Goal: Task Accomplishment & Management: Manage account settings

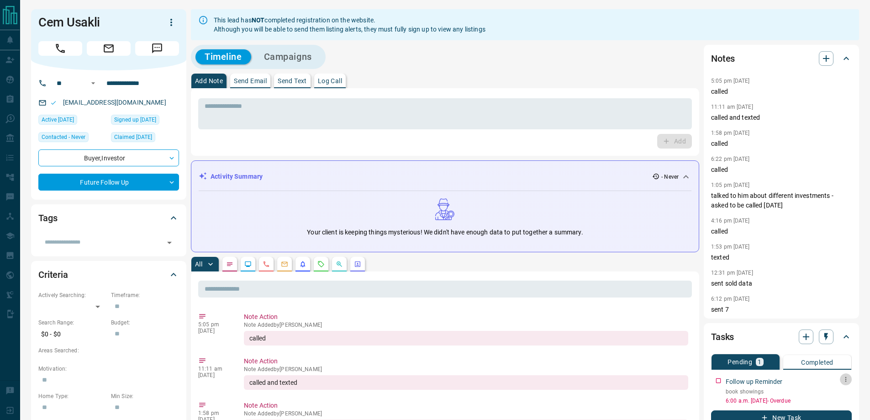
click at [845, 383] on button "button" at bounding box center [846, 379] width 12 height 12
click at [839, 391] on li "Edit" at bounding box center [832, 388] width 40 height 14
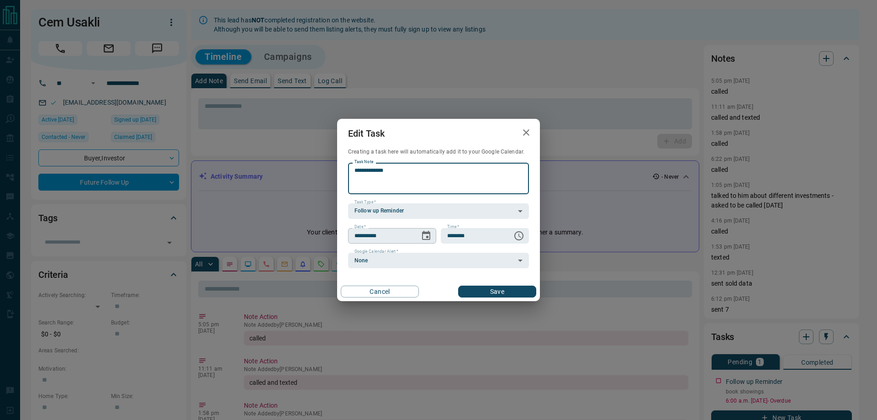
click at [424, 241] on icon "Choose date, selected date is Sep 16, 2025" at bounding box center [426, 235] width 11 height 11
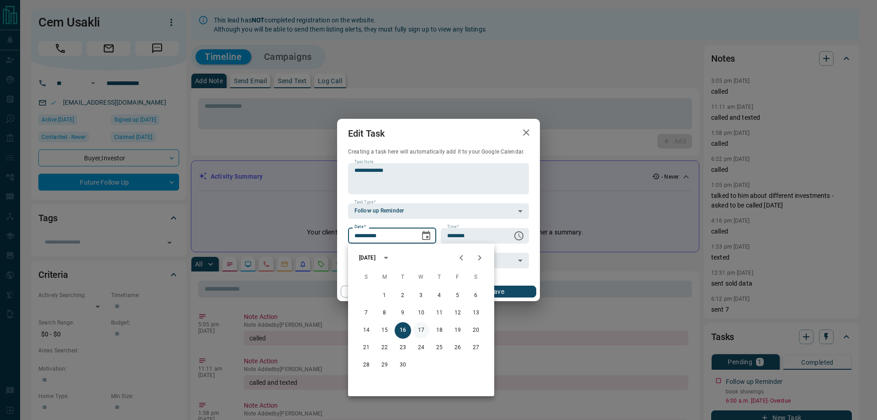
click at [423, 331] on button "17" at bounding box center [421, 330] width 16 height 16
type input "**********"
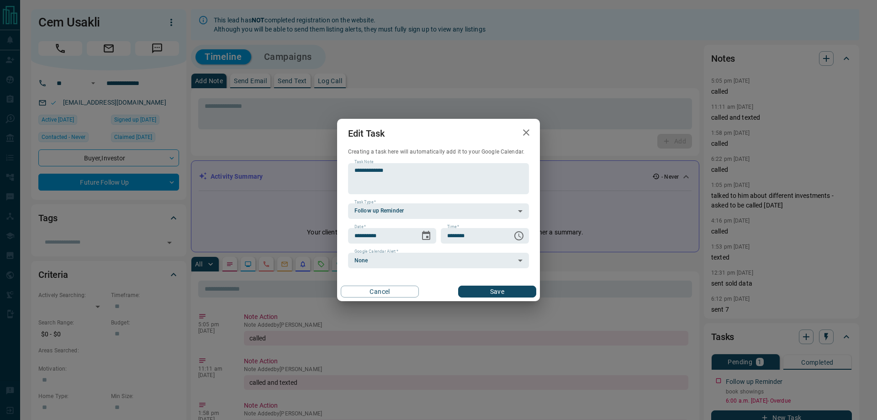
click at [476, 289] on button "Save" at bounding box center [497, 291] width 78 height 12
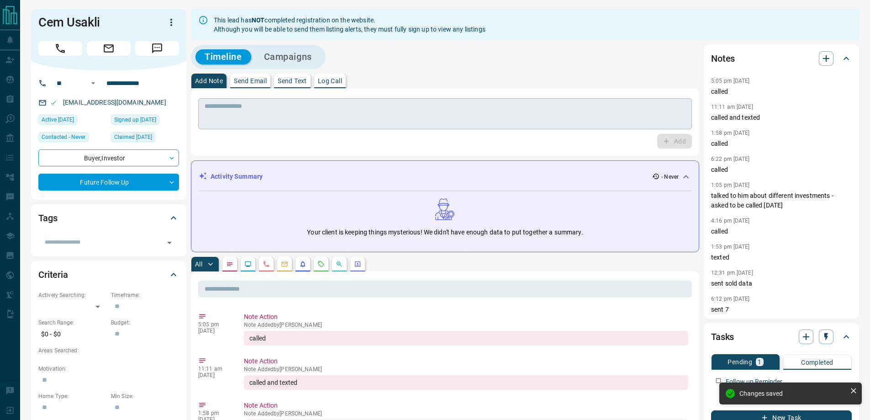
click at [235, 119] on textarea at bounding box center [445, 113] width 481 height 23
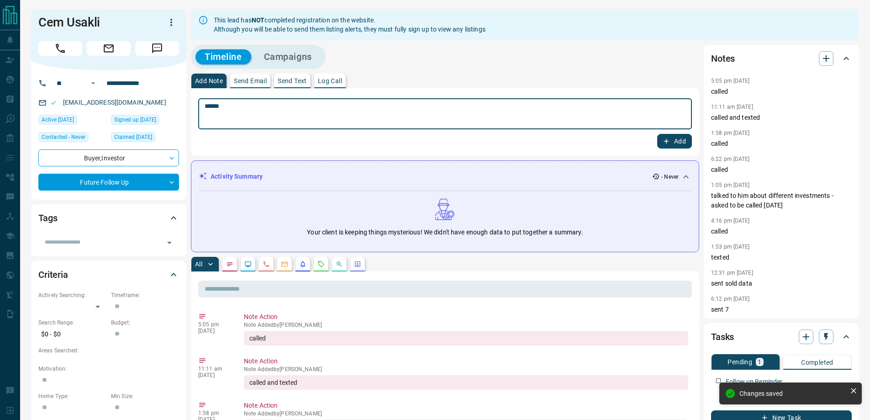
type textarea "******"
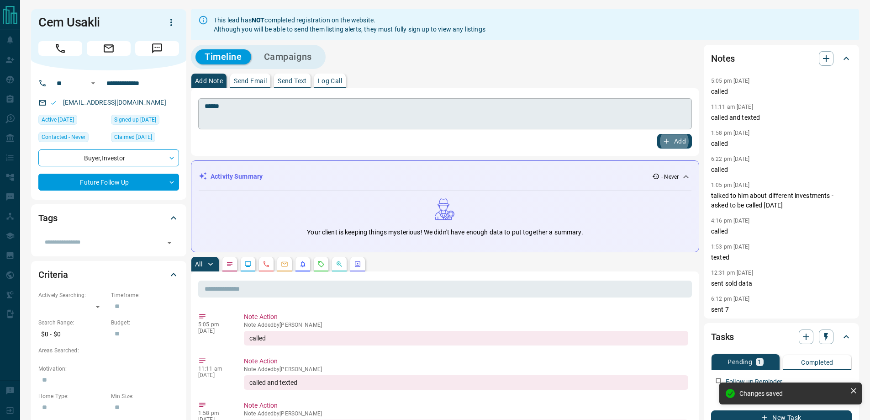
click at [657, 134] on button "Add" at bounding box center [674, 141] width 35 height 15
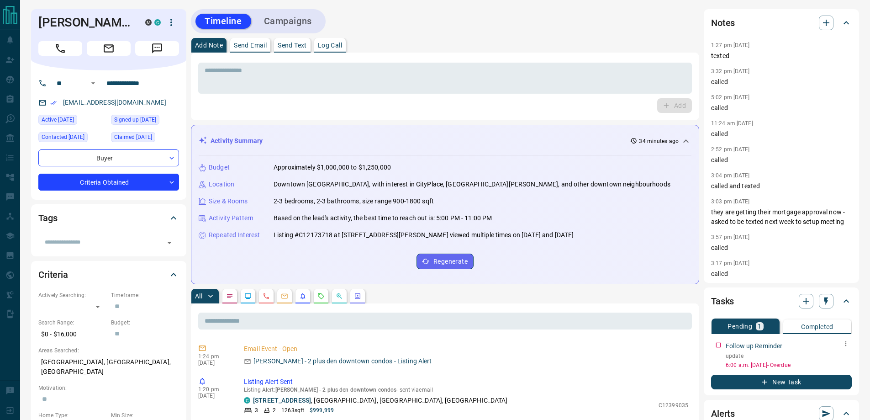
click at [849, 345] on icon "button" at bounding box center [845, 343] width 7 height 7
click at [838, 357] on li "Edit" at bounding box center [832, 361] width 40 height 14
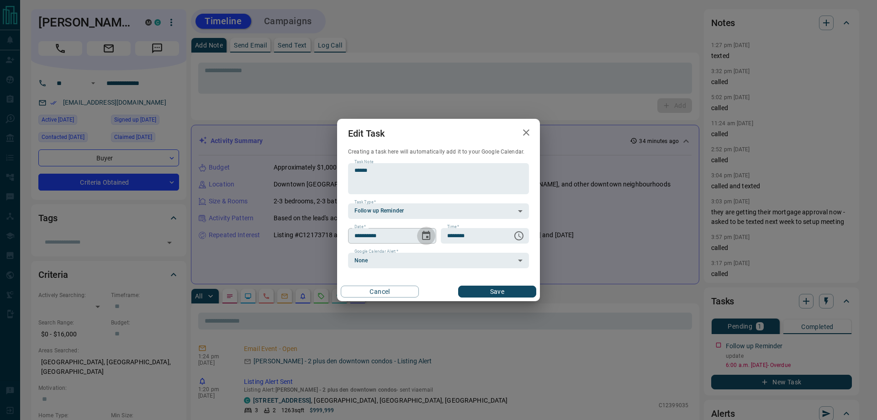
click at [427, 232] on icon "Choose date, selected date is Sep 16, 2025" at bounding box center [426, 235] width 8 height 9
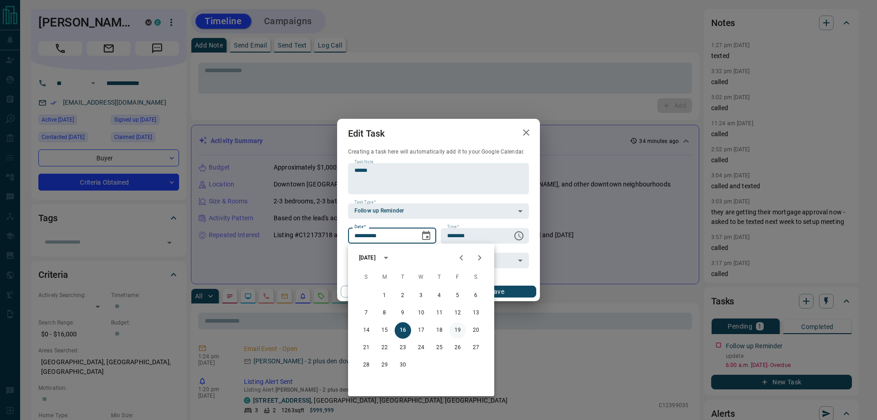
click at [461, 334] on button "19" at bounding box center [457, 330] width 16 height 16
type input "**********"
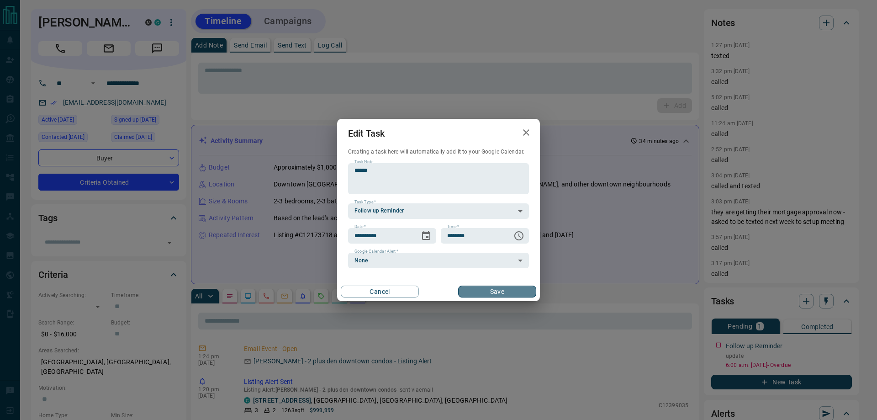
click at [475, 291] on button "Save" at bounding box center [497, 291] width 78 height 12
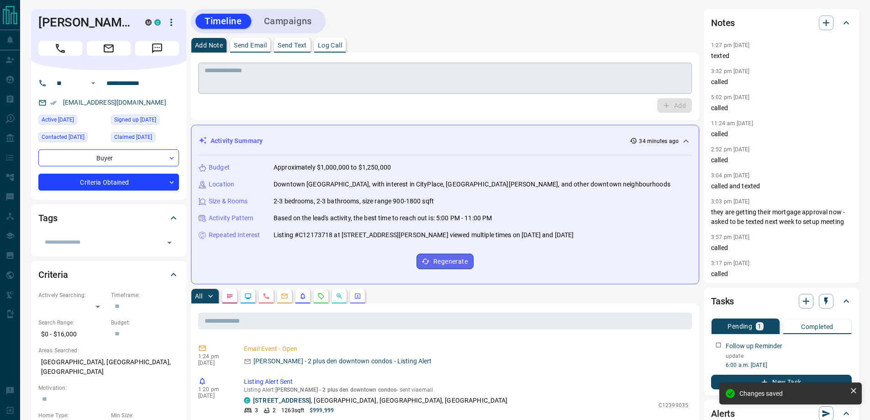
click at [331, 80] on textarea at bounding box center [445, 78] width 481 height 23
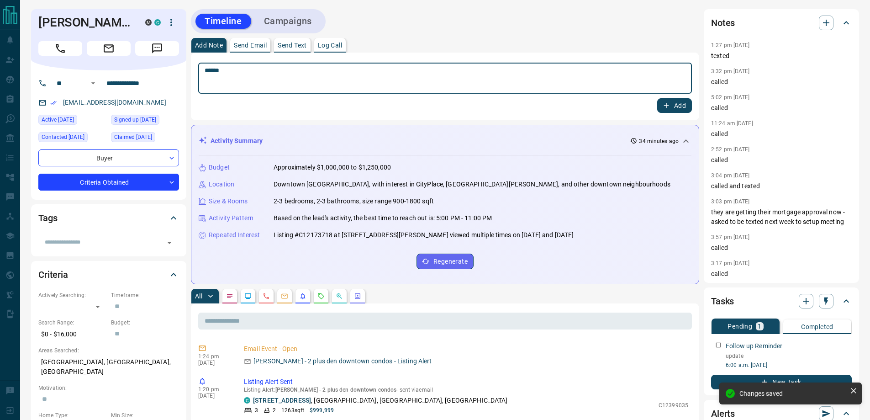
type textarea "******"
click at [657, 98] on button "Add" at bounding box center [674, 105] width 35 height 15
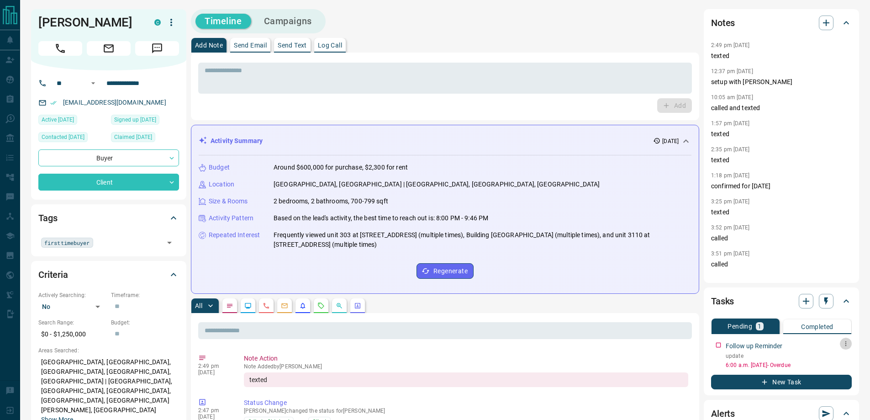
click at [849, 345] on icon "button" at bounding box center [845, 343] width 7 height 7
click at [837, 361] on li "Edit" at bounding box center [832, 361] width 40 height 14
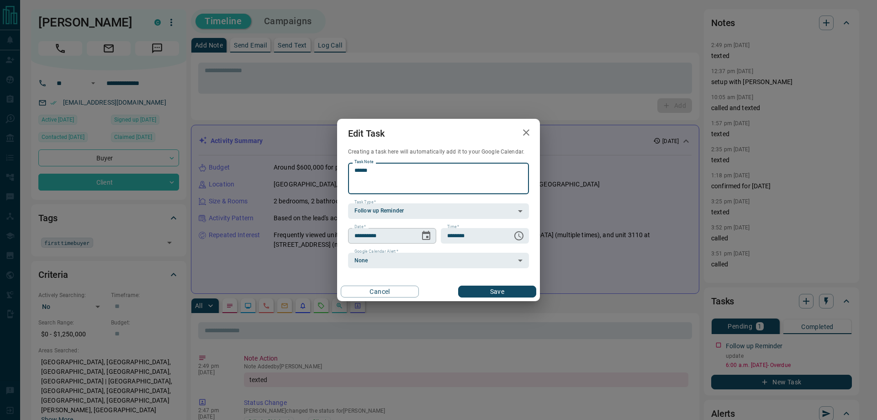
click at [422, 235] on icon "Choose date, selected date is Sep 16, 2025" at bounding box center [426, 235] width 11 height 11
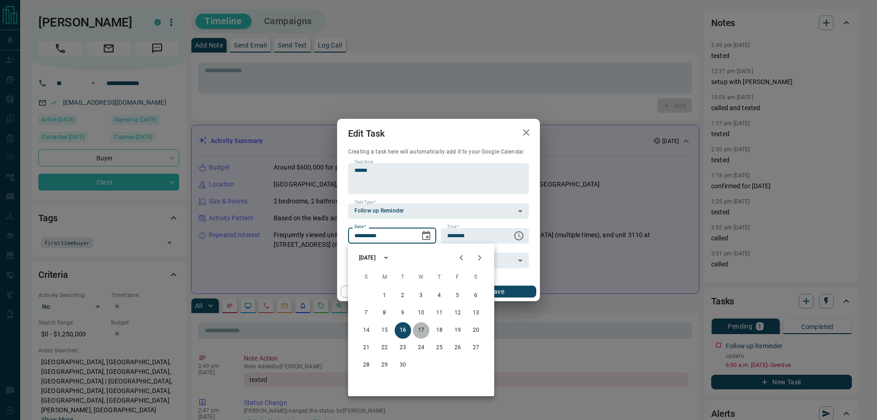
click at [426, 327] on button "17" at bounding box center [421, 330] width 16 height 16
type input "**********"
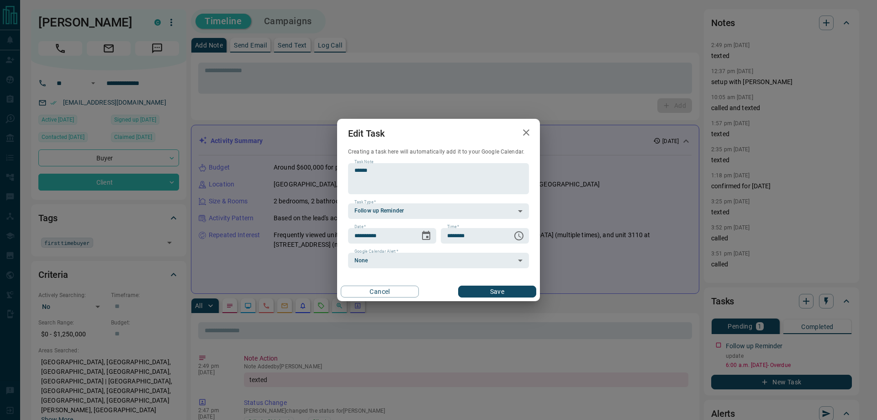
click at [472, 286] on button "Save" at bounding box center [497, 291] width 78 height 12
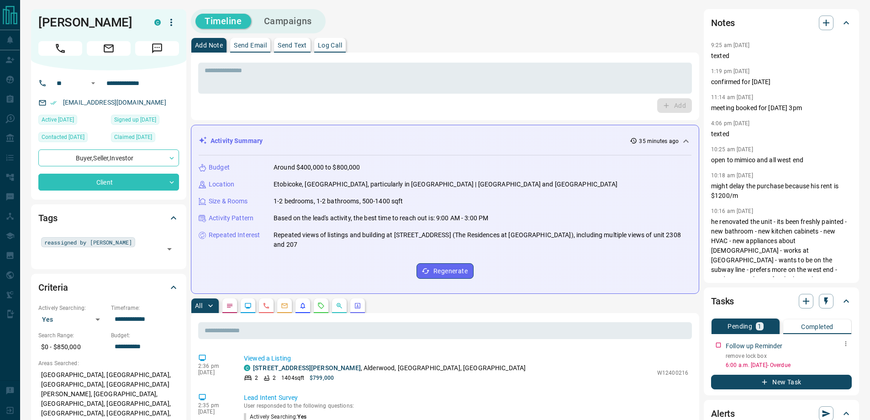
click at [844, 345] on icon "button" at bounding box center [845, 343] width 7 height 7
click at [830, 359] on li "Edit" at bounding box center [832, 361] width 40 height 14
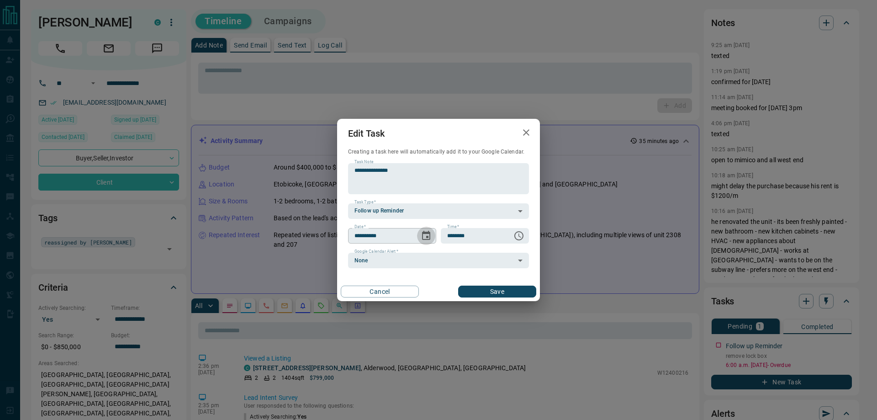
click at [427, 231] on icon "Choose date, selected date is Sep 16, 2025" at bounding box center [426, 235] width 11 height 11
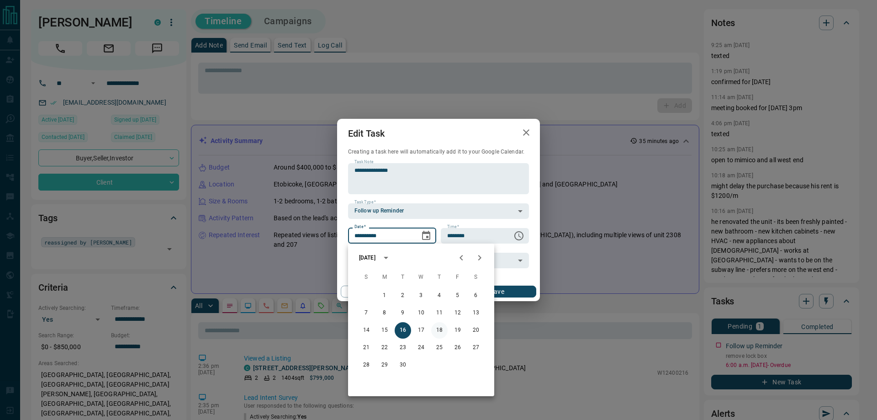
click at [439, 332] on button "18" at bounding box center [439, 330] width 16 height 16
type input "**********"
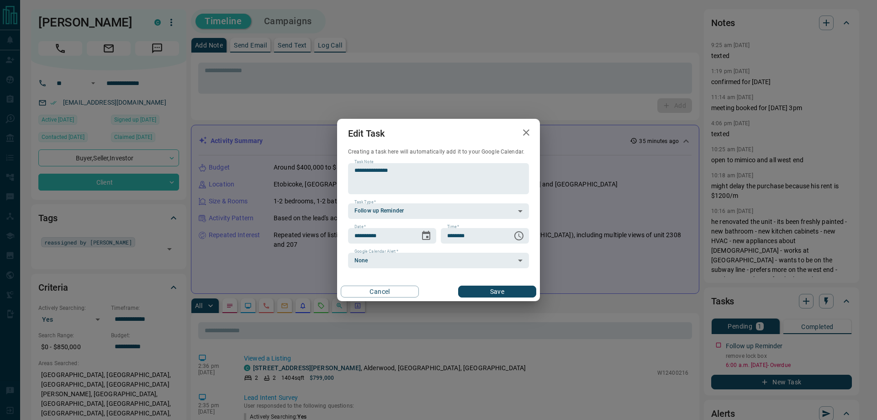
click at [494, 295] on button "Save" at bounding box center [497, 291] width 78 height 12
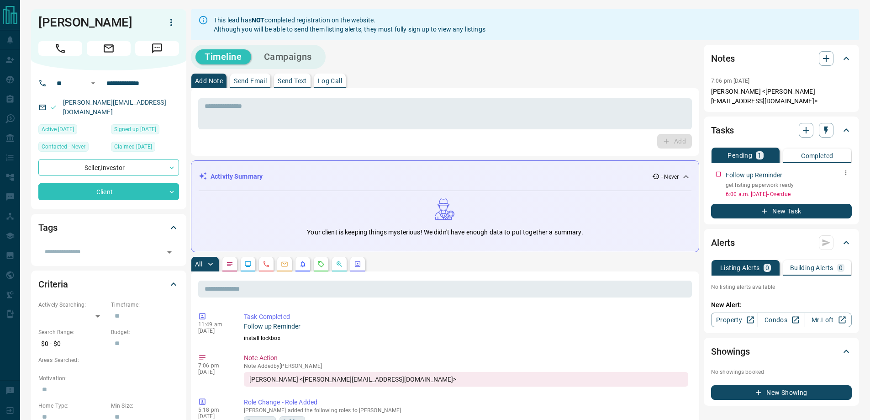
click at [844, 169] on icon "button" at bounding box center [845, 172] width 7 height 7
click at [839, 175] on li "Edit" at bounding box center [832, 181] width 40 height 14
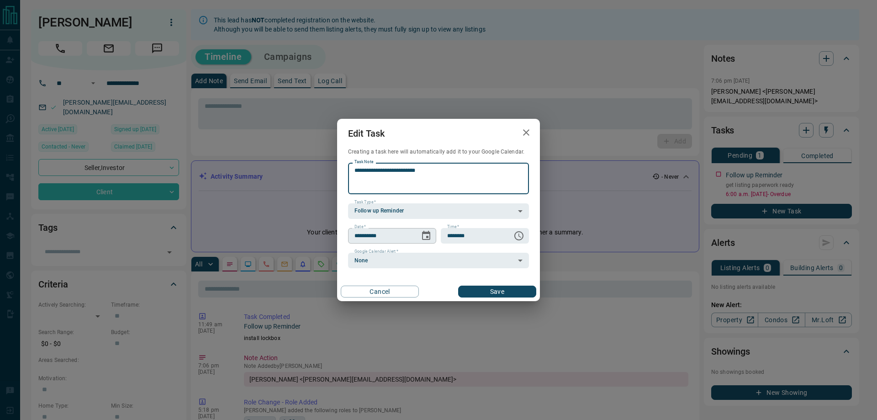
click at [426, 235] on icon "Choose date, selected date is Sep 16, 2025" at bounding box center [426, 235] width 11 height 11
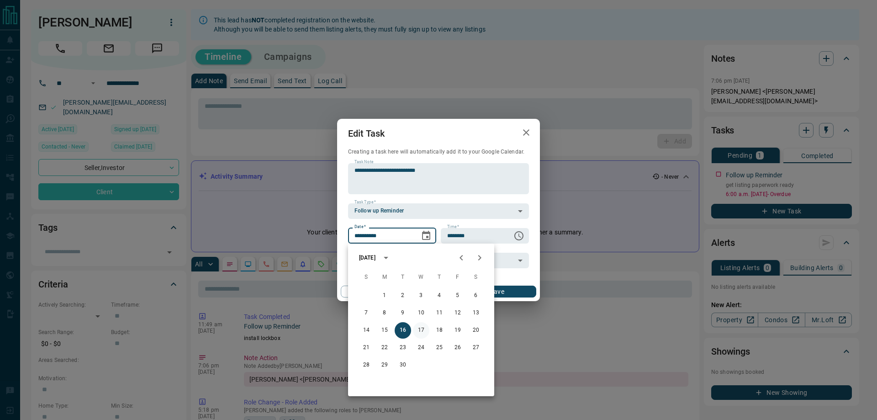
click at [424, 331] on button "17" at bounding box center [421, 330] width 16 height 16
type input "**********"
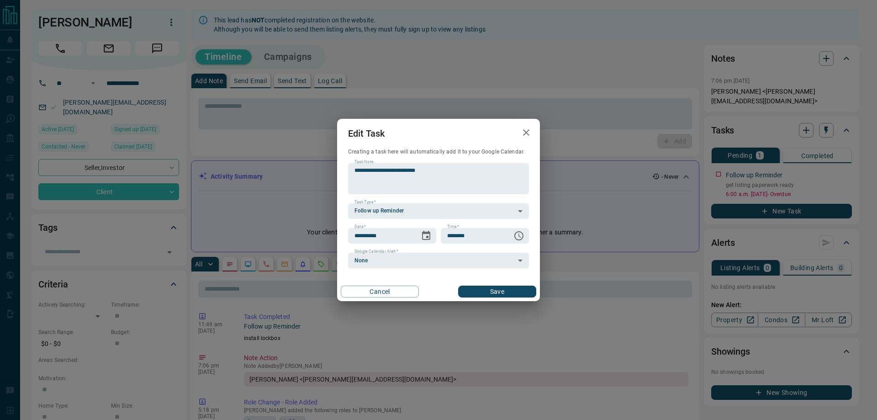
click at [474, 293] on button "Save" at bounding box center [497, 291] width 78 height 12
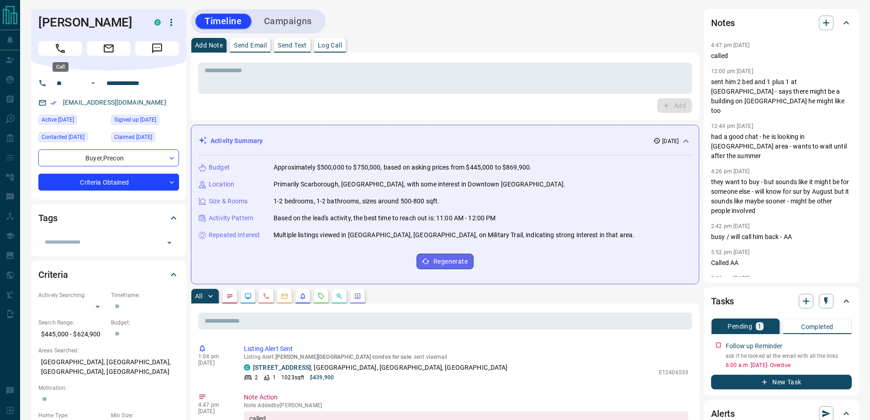
click at [58, 52] on icon "Call" at bounding box center [60, 48] width 12 height 12
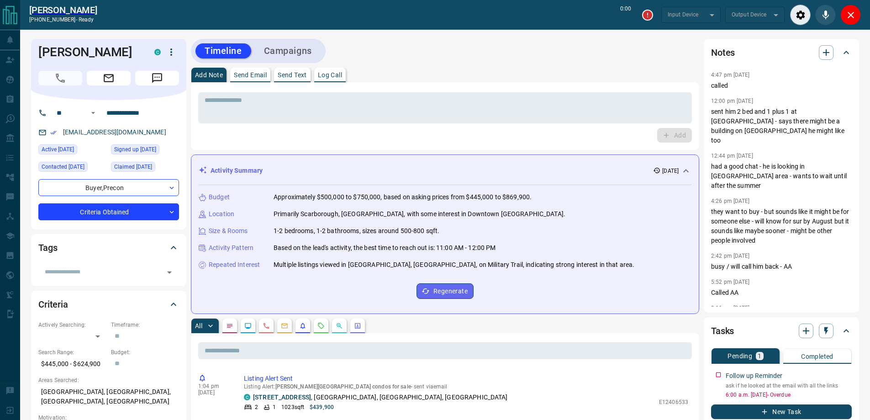
type input "*******"
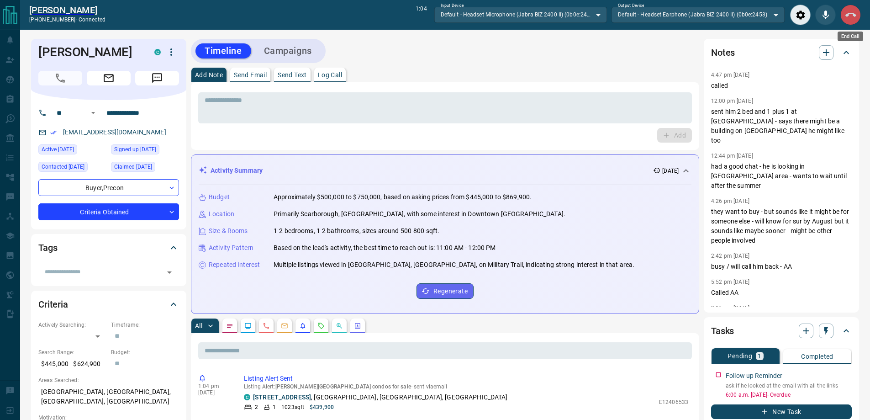
click at [846, 19] on icon "End Call" at bounding box center [850, 15] width 11 height 11
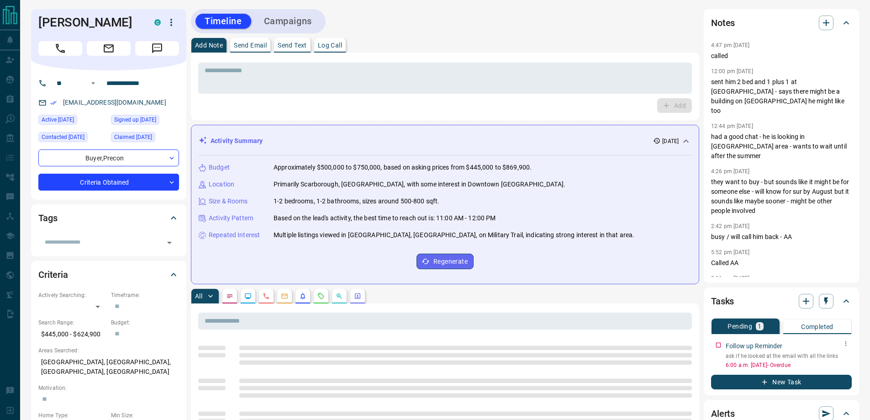
click at [842, 343] on icon "button" at bounding box center [845, 343] width 7 height 7
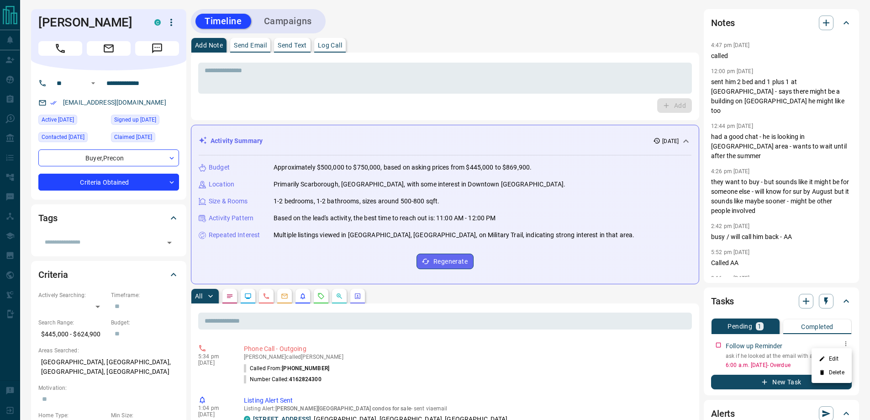
click at [837, 354] on li "Edit" at bounding box center [832, 359] width 40 height 14
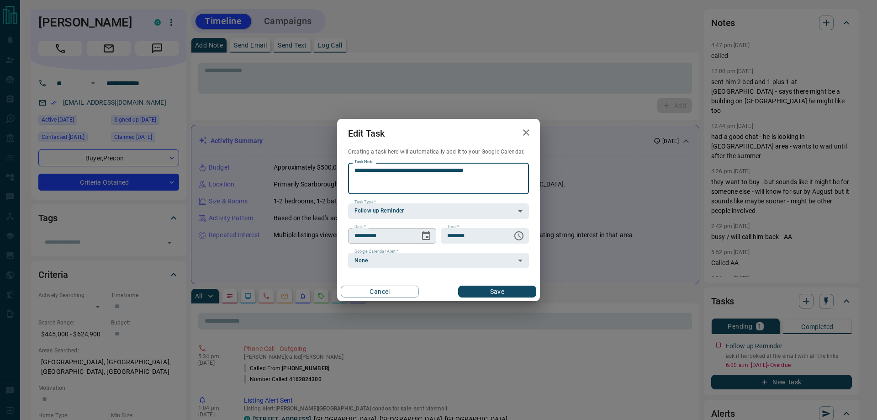
click at [431, 238] on icon "Choose date, selected date is Sep 16, 2025" at bounding box center [426, 235] width 11 height 11
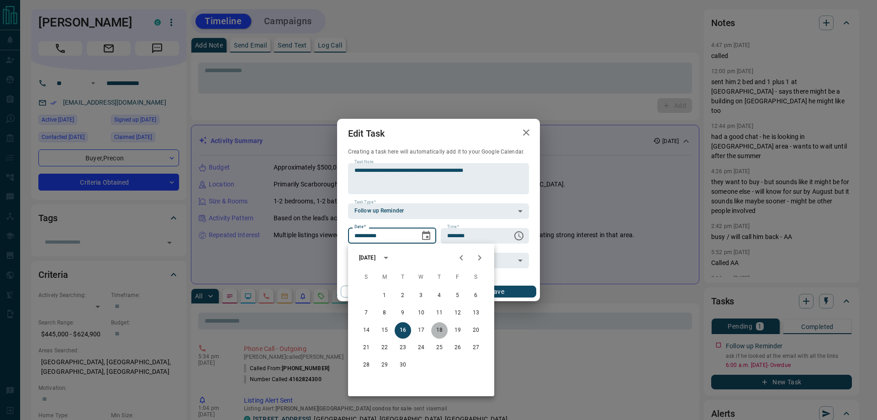
click at [438, 335] on button "18" at bounding box center [439, 330] width 16 height 16
type input "**********"
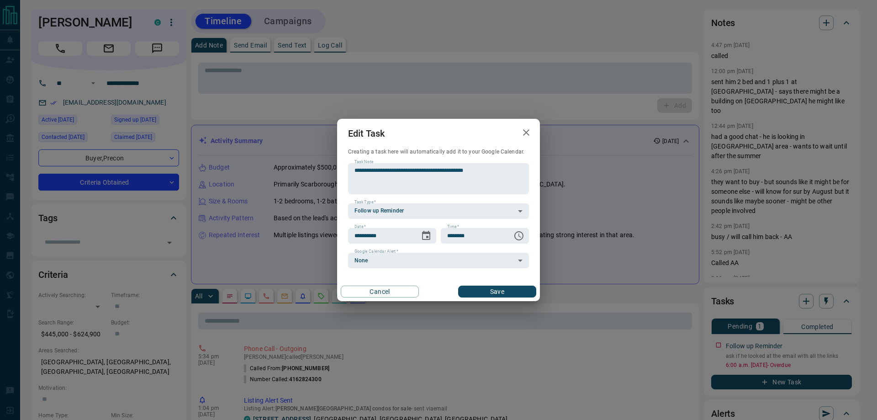
click at [482, 295] on button "Save" at bounding box center [497, 291] width 78 height 12
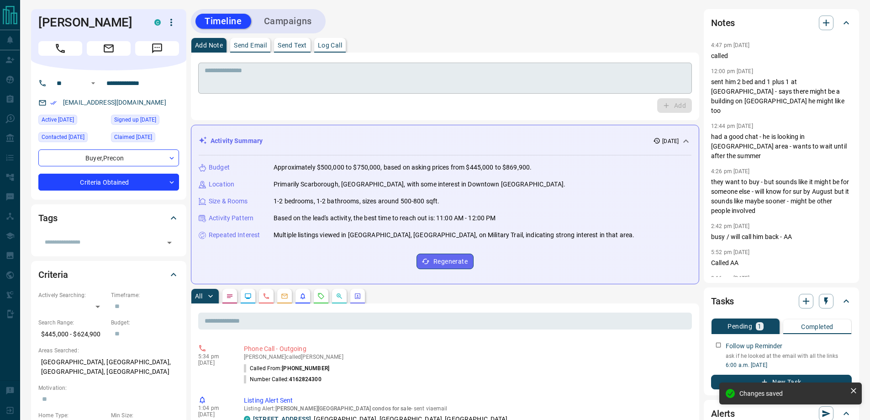
click at [297, 89] on textarea at bounding box center [445, 78] width 481 height 23
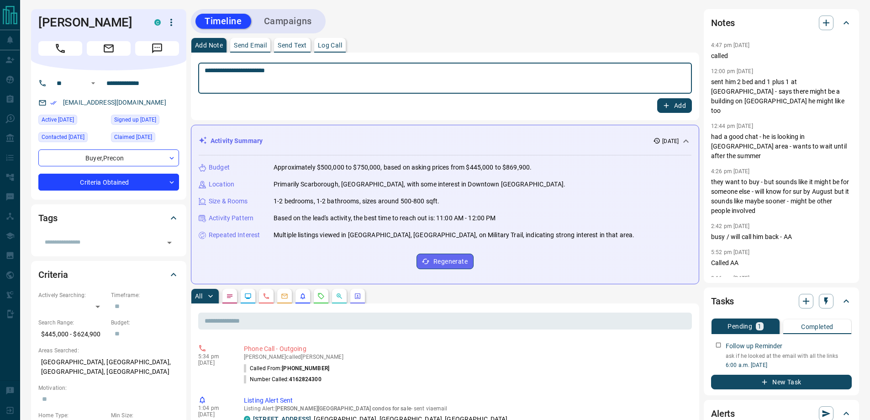
type textarea "**********"
click at [657, 98] on button "Add" at bounding box center [674, 105] width 35 height 15
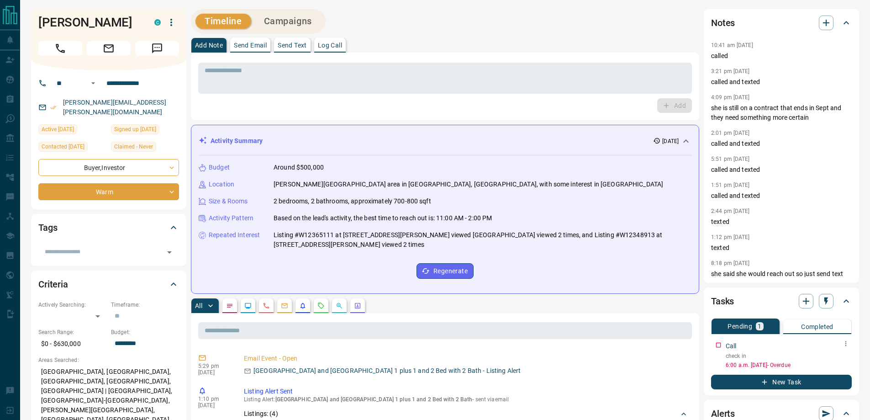
click at [839, 346] on div "Call" at bounding box center [789, 346] width 126 height 10
click at [842, 345] on icon "button" at bounding box center [845, 343] width 7 height 7
click at [841, 352] on ul "Edit Delete" at bounding box center [832, 367] width 40 height 35
click at [835, 360] on li "Edit" at bounding box center [832, 361] width 40 height 14
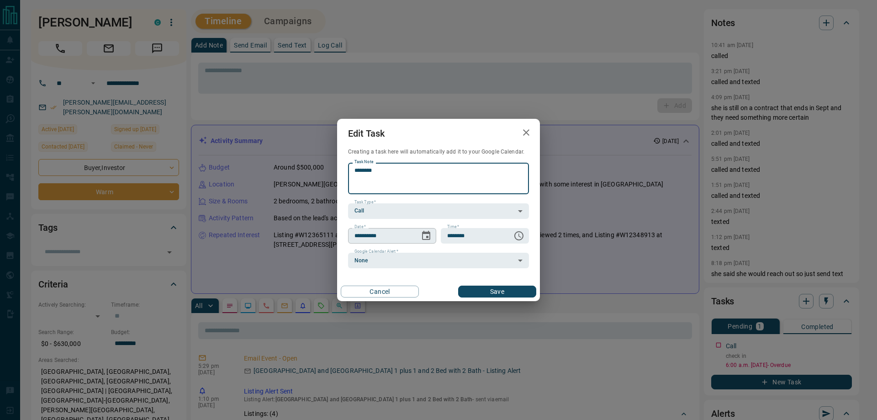
click at [423, 239] on icon "Choose date, selected date is Sep 16, 2025" at bounding box center [426, 235] width 8 height 9
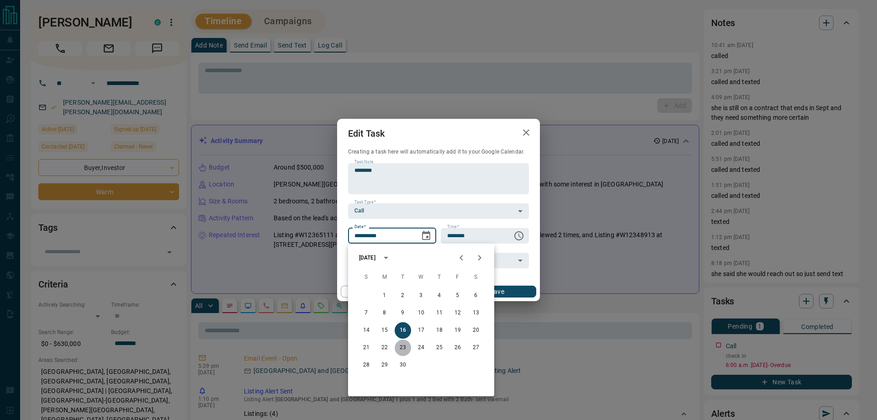
click at [404, 343] on button "23" at bounding box center [403, 347] width 16 height 16
type input "**********"
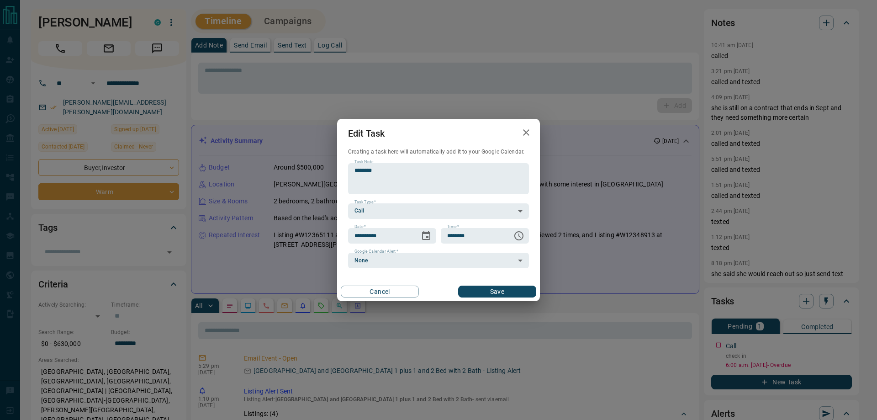
click at [482, 291] on button "Save" at bounding box center [497, 291] width 78 height 12
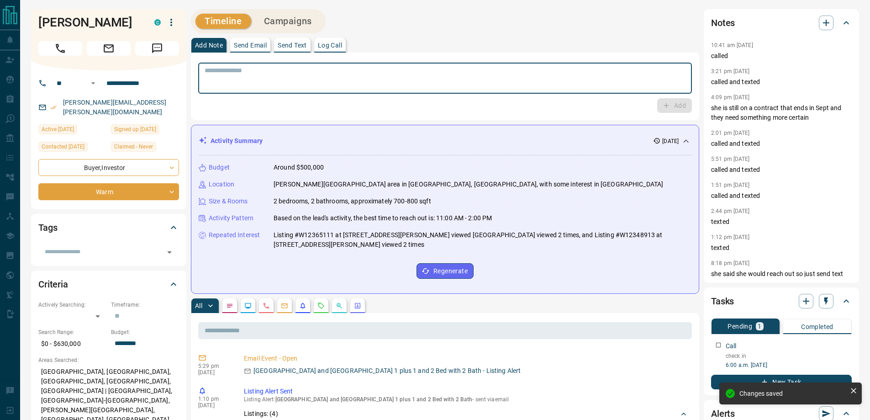
click at [291, 75] on textarea at bounding box center [445, 78] width 481 height 23
type textarea "******"
click at [657, 98] on button "Add" at bounding box center [674, 105] width 35 height 15
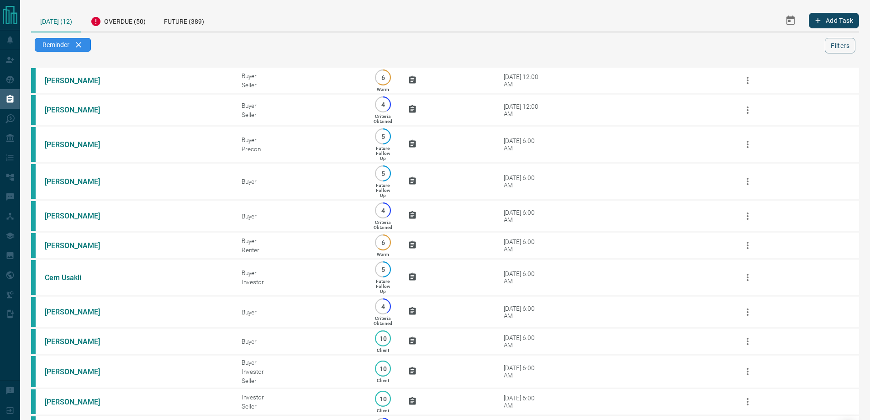
click at [82, 39] on div "Reminder" at bounding box center [63, 45] width 56 height 14
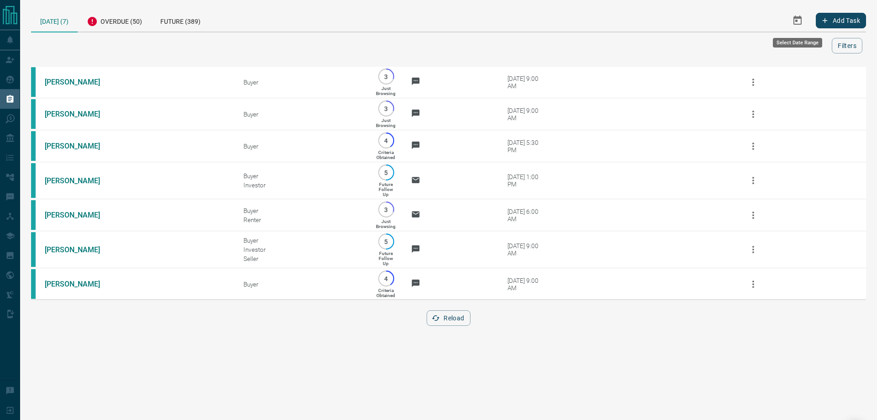
click at [804, 24] on button "Select Date Range" at bounding box center [797, 21] width 22 height 22
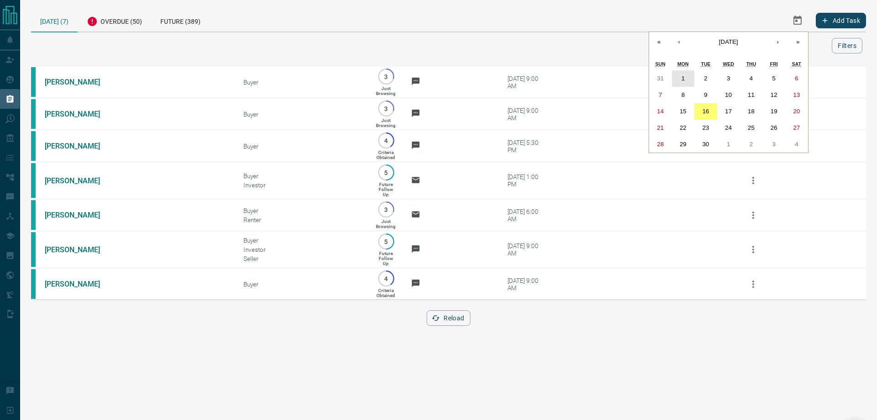
click at [682, 78] on abbr "1" at bounding box center [682, 78] width 3 height 7
click at [708, 111] on abbr "16" at bounding box center [705, 111] width 7 height 7
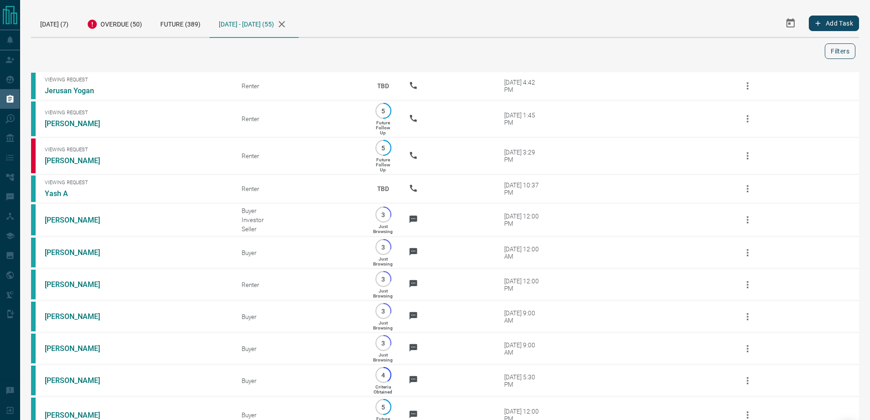
click at [835, 49] on button "Filters" at bounding box center [840, 51] width 31 height 16
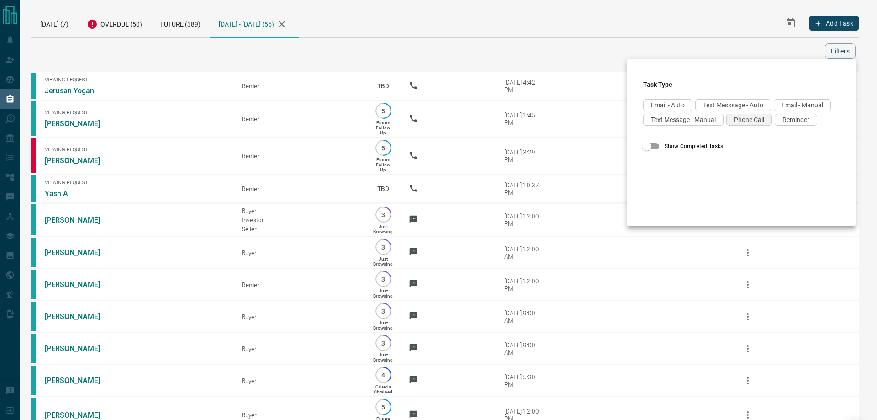
click at [734, 123] on span "Phone Call" at bounding box center [749, 119] width 30 height 7
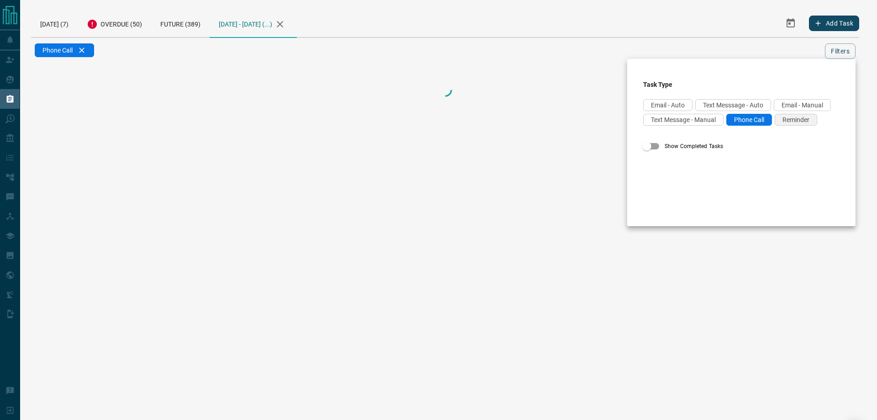
click at [775, 126] on div "Reminder" at bounding box center [796, 120] width 42 height 12
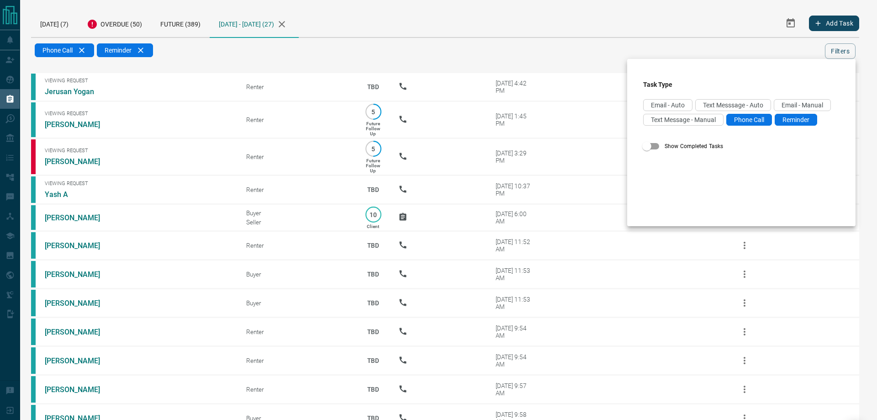
click at [500, 41] on div at bounding box center [438, 210] width 877 height 420
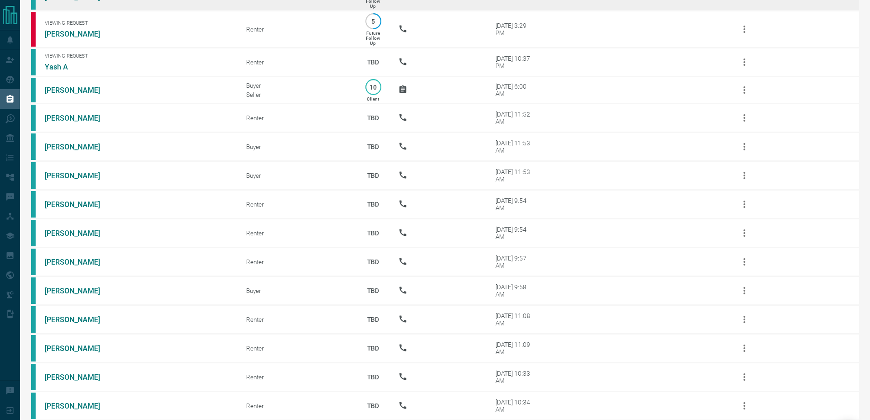
scroll to position [137, 0]
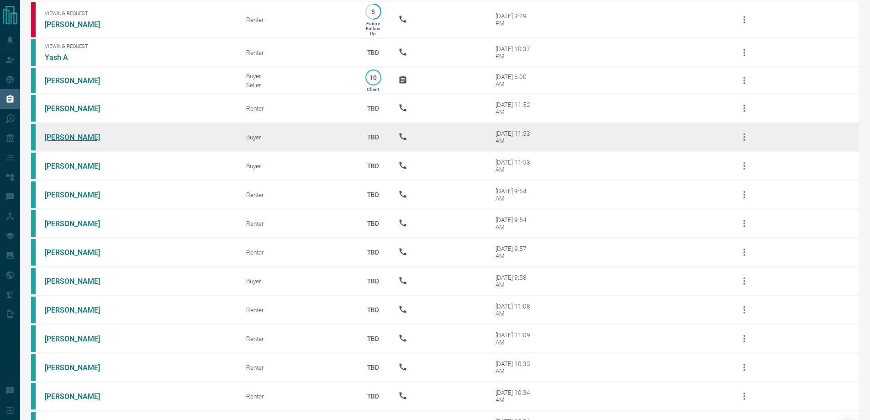
click at [71, 142] on link "[PERSON_NAME]" at bounding box center [79, 137] width 69 height 9
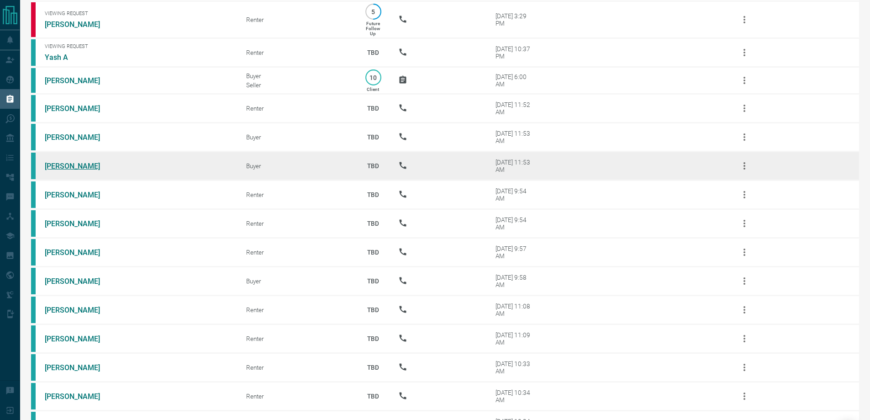
click at [58, 170] on link "[PERSON_NAME]" at bounding box center [79, 166] width 69 height 9
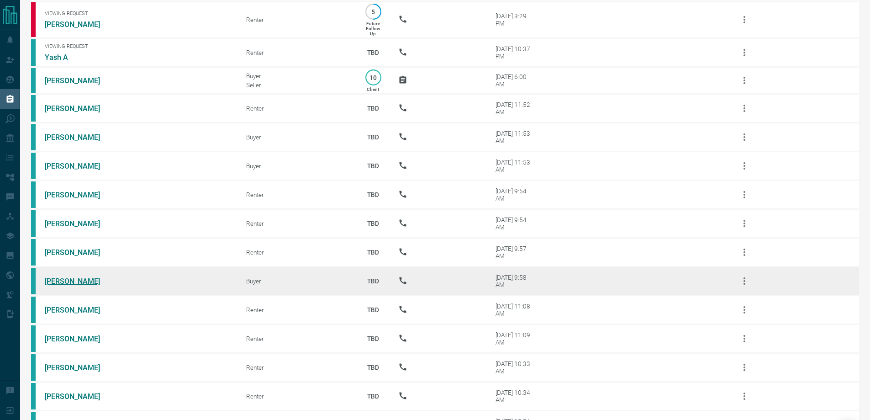
click at [63, 285] on link "[PERSON_NAME]" at bounding box center [79, 281] width 69 height 9
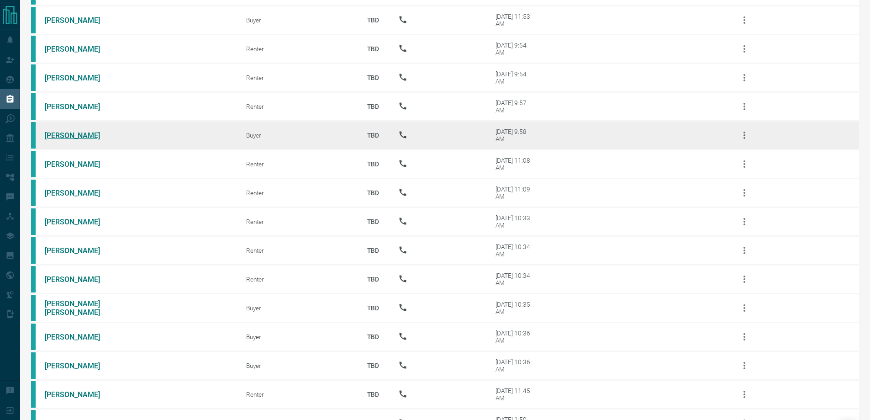
scroll to position [365, 0]
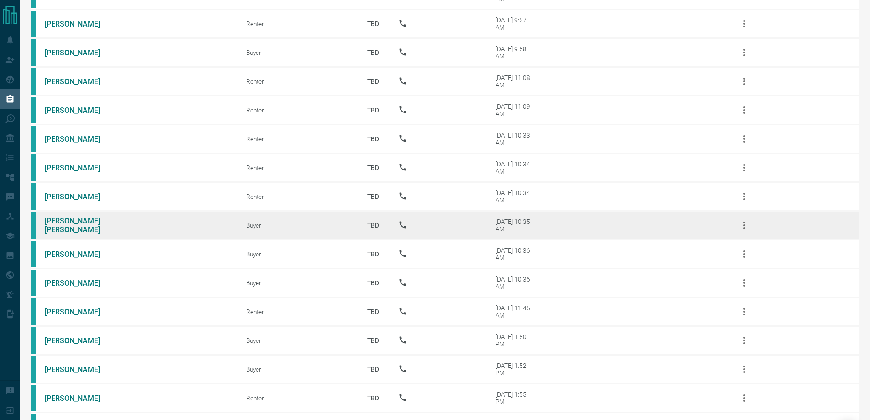
click at [63, 231] on link "[PERSON_NAME] [PERSON_NAME]" at bounding box center [79, 224] width 69 height 17
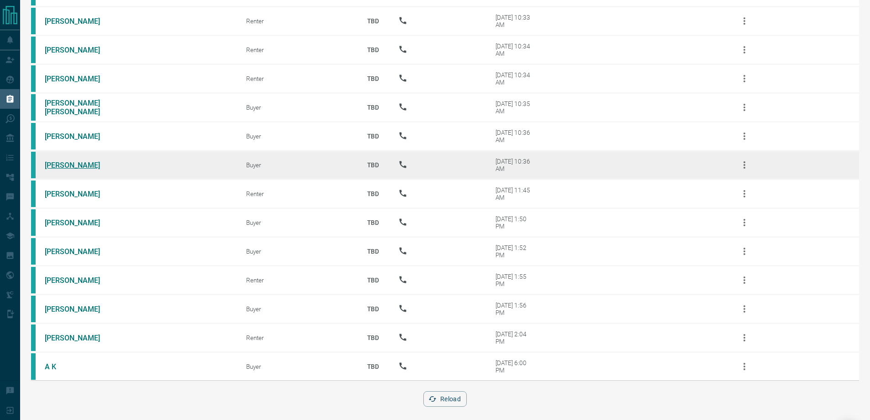
scroll to position [496, 0]
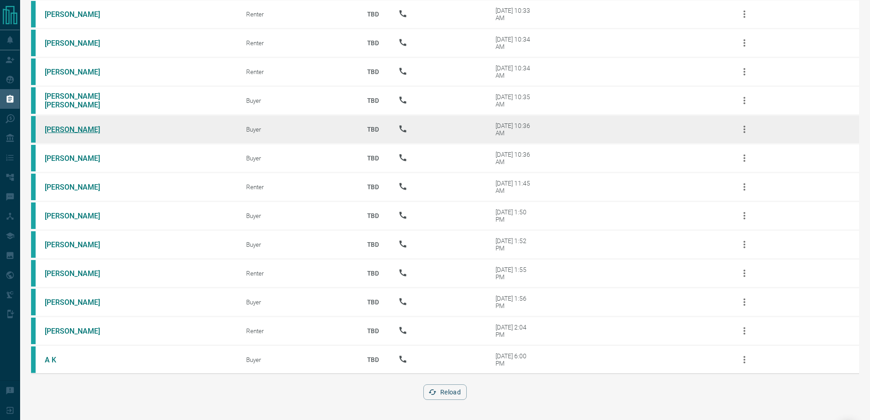
click at [72, 131] on link "[PERSON_NAME]" at bounding box center [79, 129] width 69 height 9
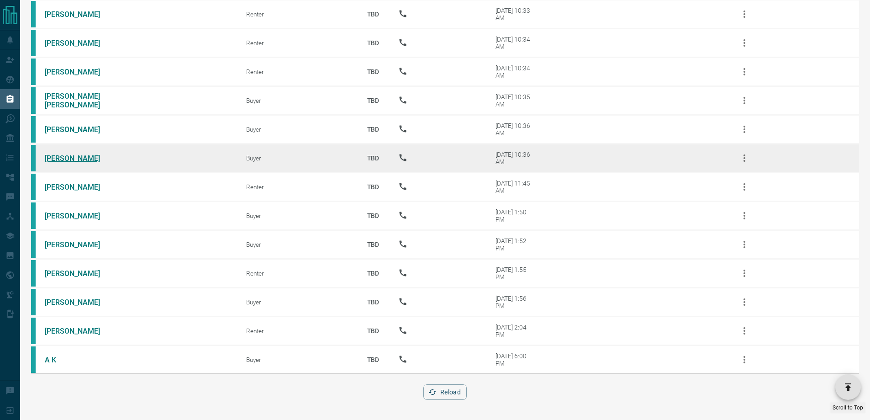
click at [63, 158] on link "[PERSON_NAME]" at bounding box center [79, 158] width 69 height 9
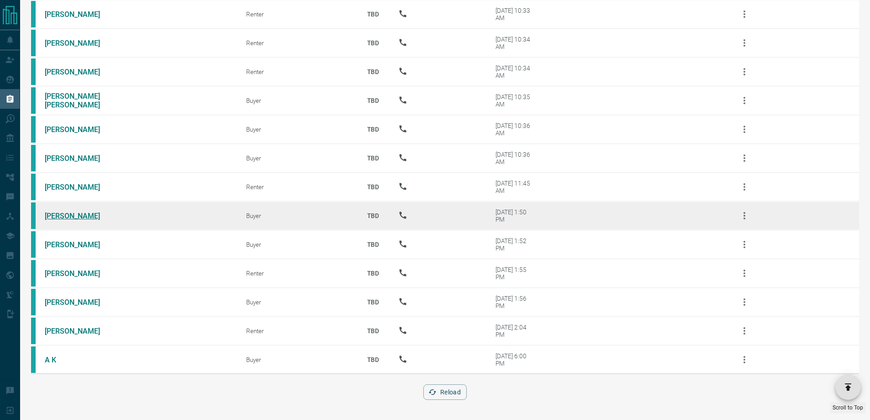
click at [54, 215] on link "[PERSON_NAME]" at bounding box center [79, 215] width 69 height 9
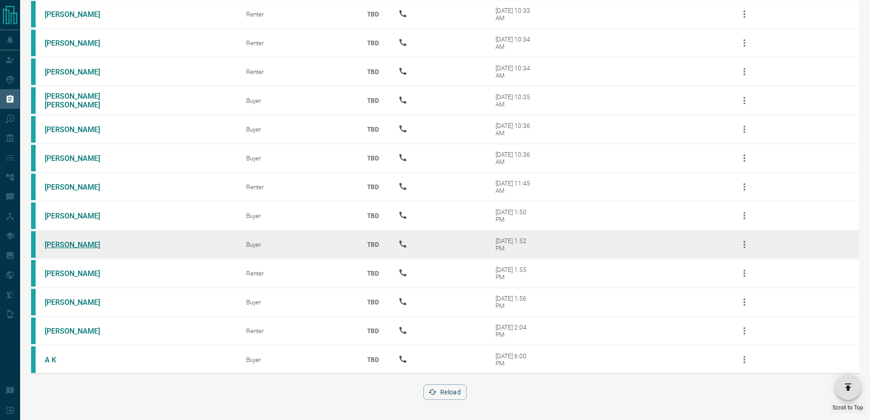
click at [52, 243] on link "[PERSON_NAME]" at bounding box center [79, 244] width 69 height 9
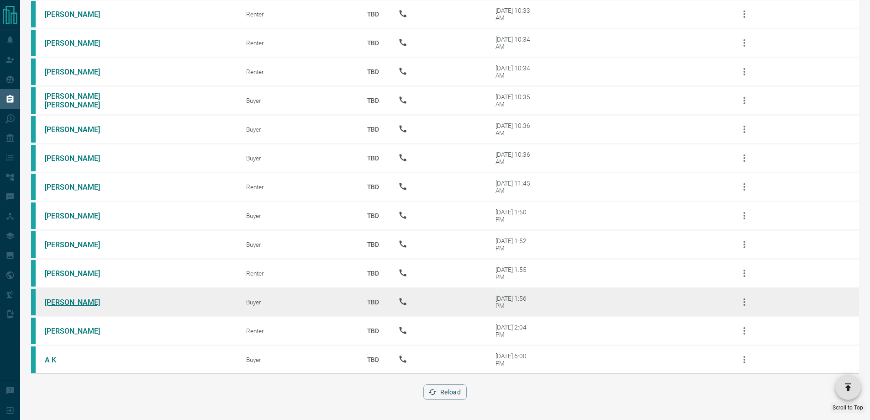
click at [65, 301] on link "[PERSON_NAME]" at bounding box center [79, 302] width 69 height 9
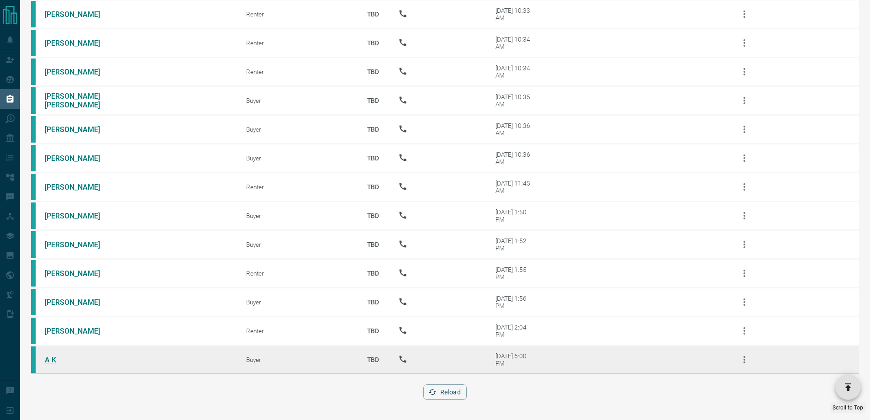
click at [52, 360] on link "A K" at bounding box center [79, 359] width 69 height 9
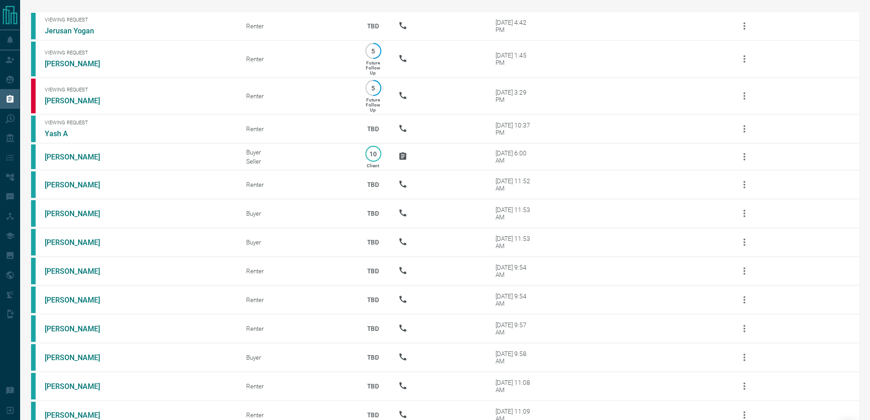
scroll to position [0, 0]
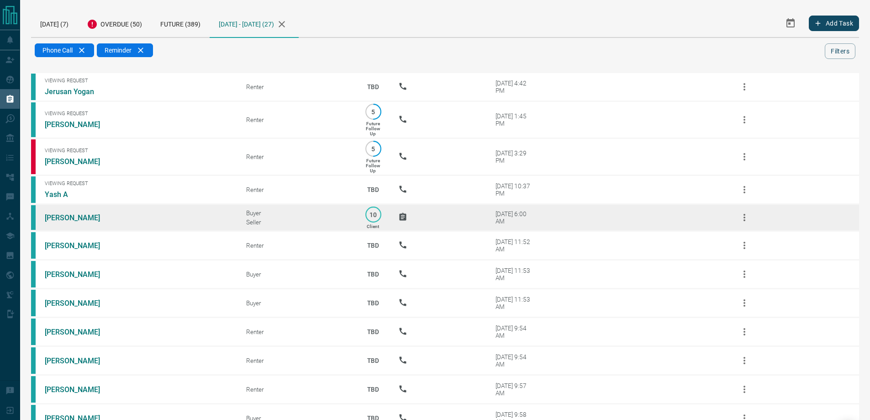
click at [71, 217] on td "[PERSON_NAME]" at bounding box center [131, 217] width 201 height 27
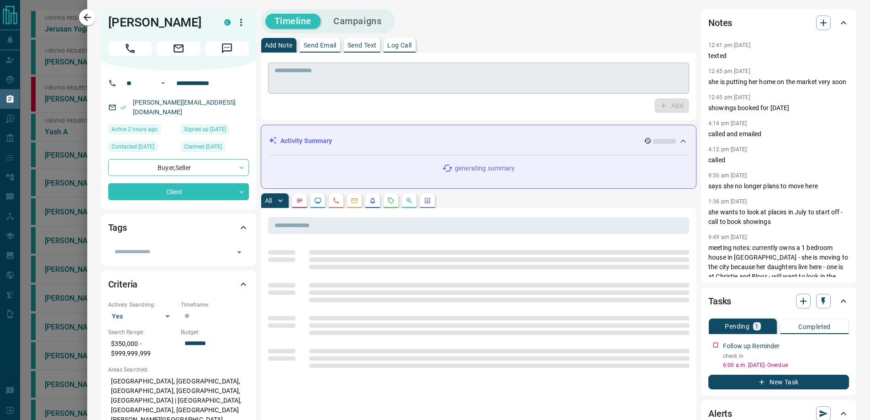
click at [392, 82] on textarea at bounding box center [478, 78] width 409 height 23
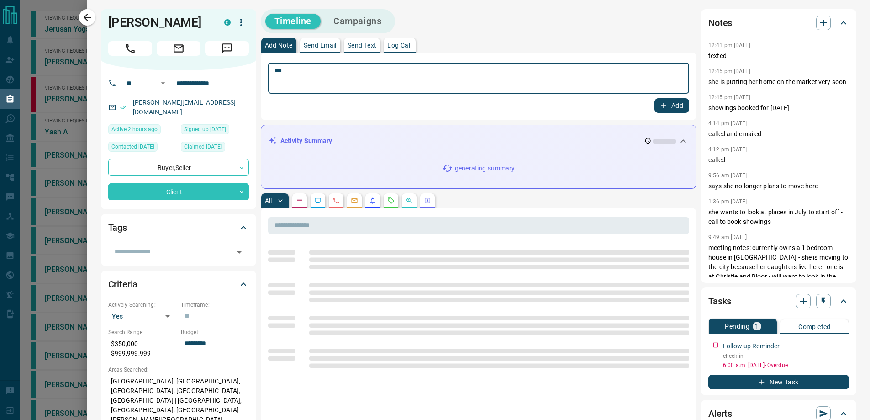
type textarea "***"
click at [654, 98] on button "Add" at bounding box center [671, 105] width 35 height 15
